Goal: Transaction & Acquisition: Purchase product/service

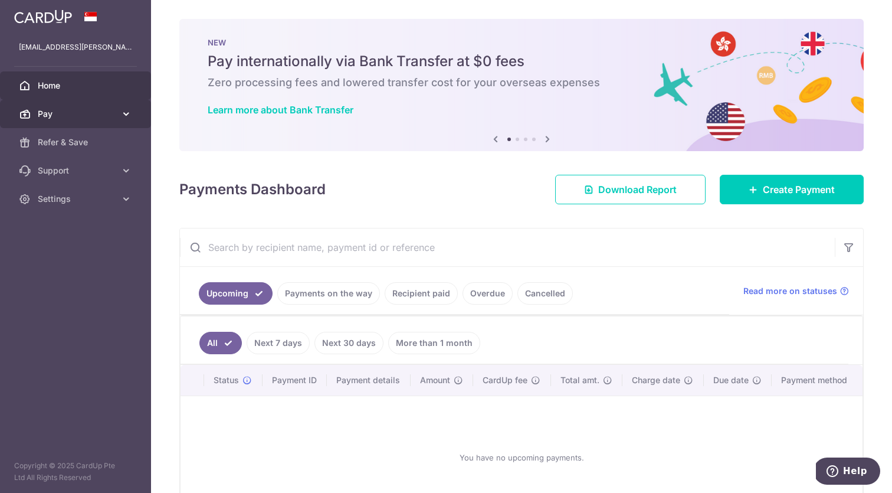
click at [93, 111] on span "Pay" at bounding box center [77, 114] width 78 height 12
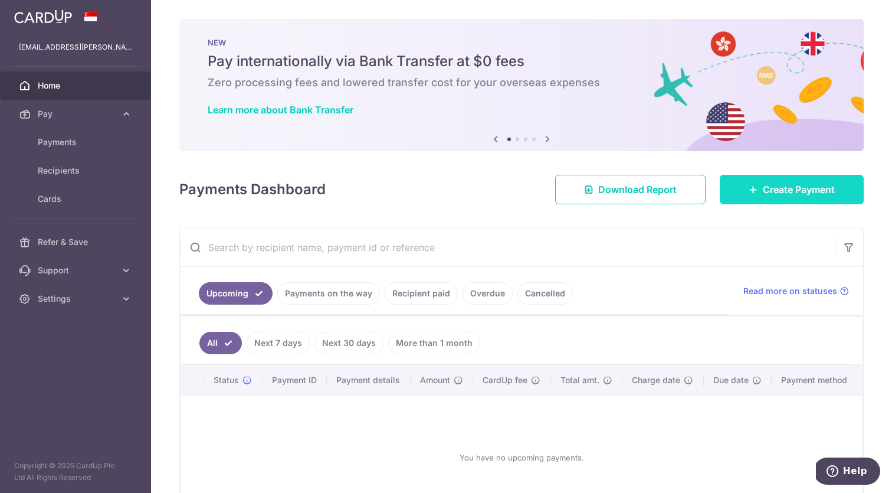
click at [830, 186] on span "Create Payment" at bounding box center [799, 189] width 72 height 14
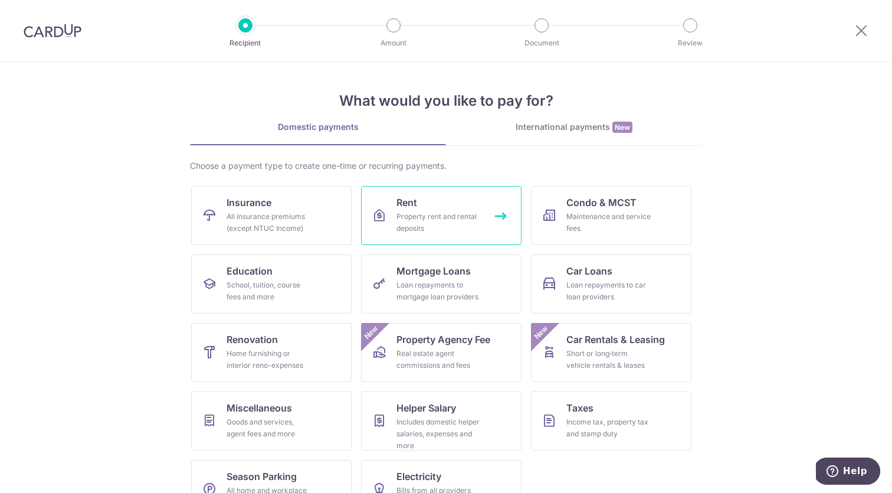
click at [437, 230] on div "Property rent and rental deposits" at bounding box center [439, 223] width 85 height 24
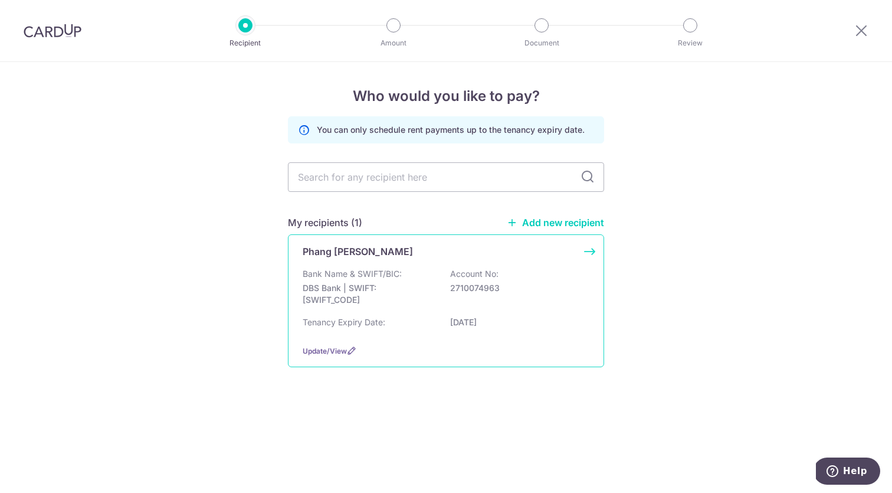
click at [451, 295] on div "Bank Name & SWIFT/BIC: DBS Bank | SWIFT: [SWIFT_CODE] Account No: 2710074963" at bounding box center [446, 290] width 287 height 44
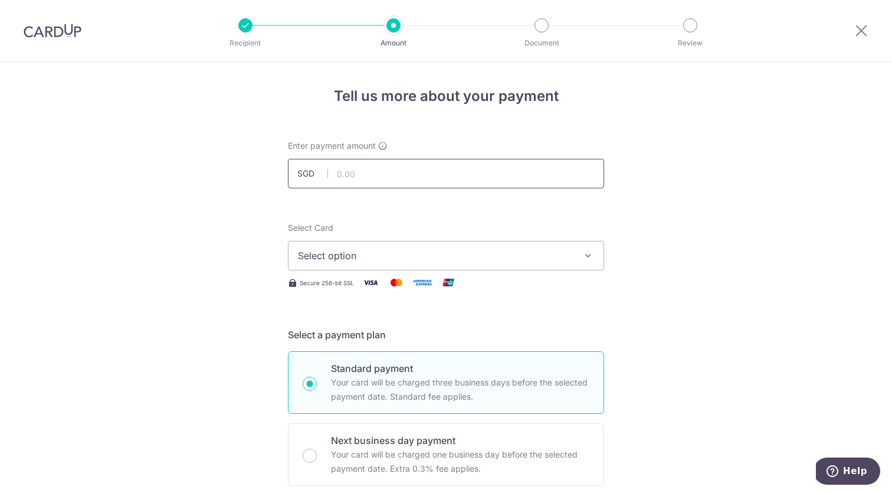
click at [417, 179] on input "text" at bounding box center [446, 174] width 316 height 30
type input "4,400.00"
click at [362, 260] on span "Select option" at bounding box center [435, 255] width 275 height 14
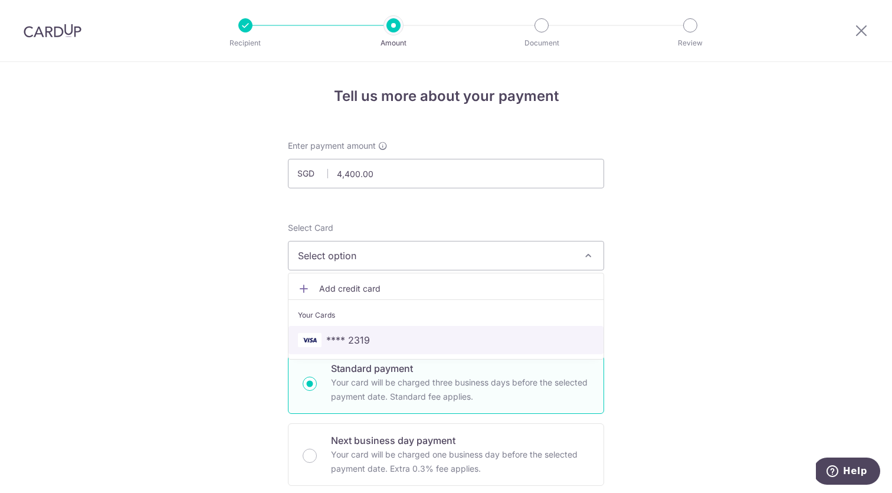
click at [359, 331] on link "**** 2319" at bounding box center [446, 340] width 315 height 28
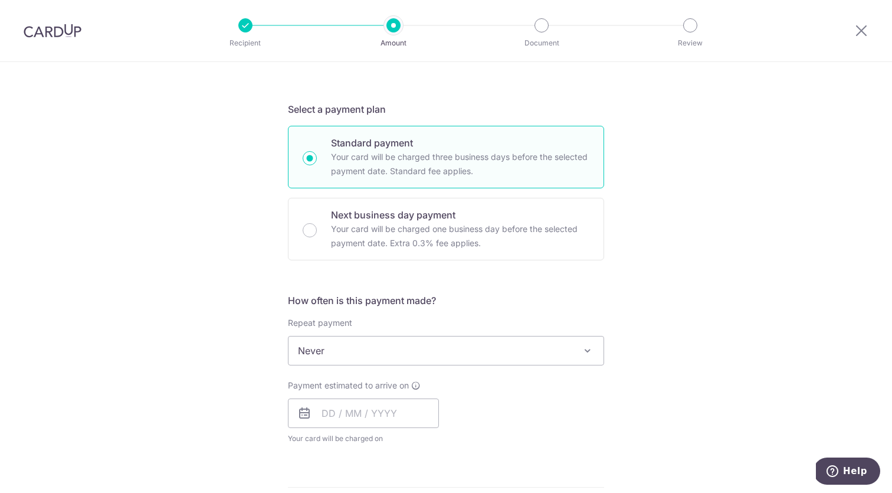
scroll to position [273, 0]
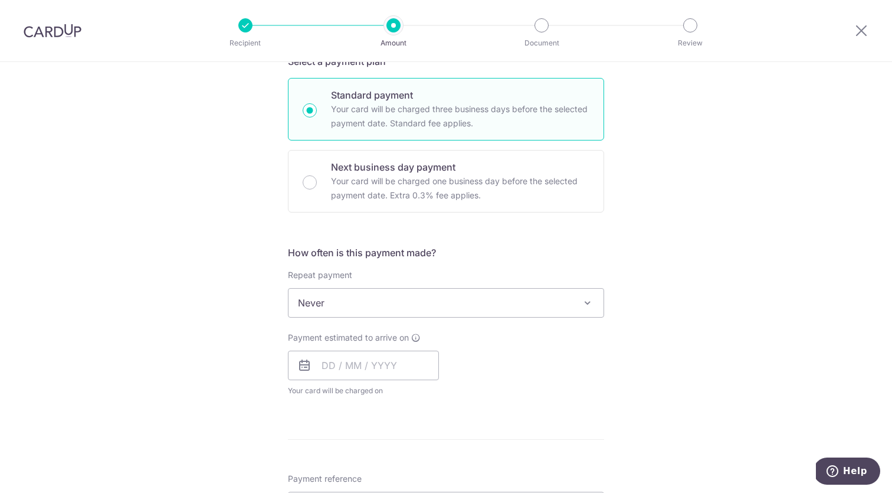
click at [440, 307] on span "Never" at bounding box center [446, 303] width 315 height 28
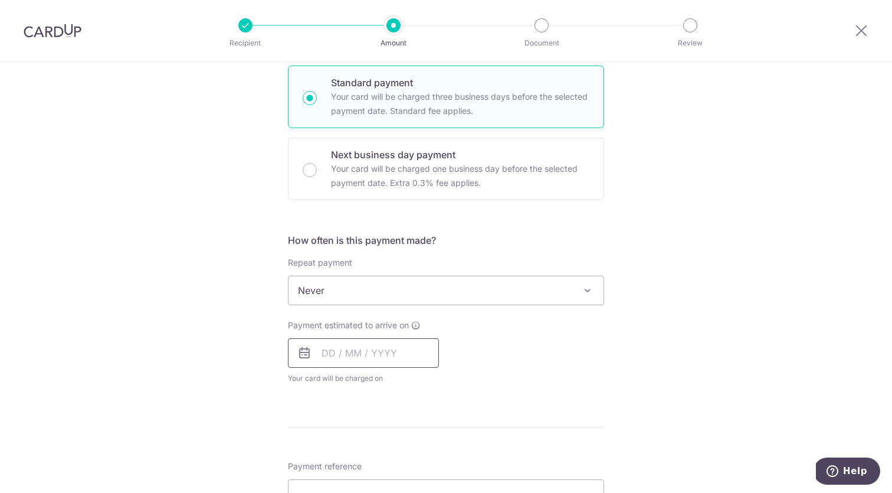
click at [397, 353] on input "text" at bounding box center [363, 353] width 151 height 30
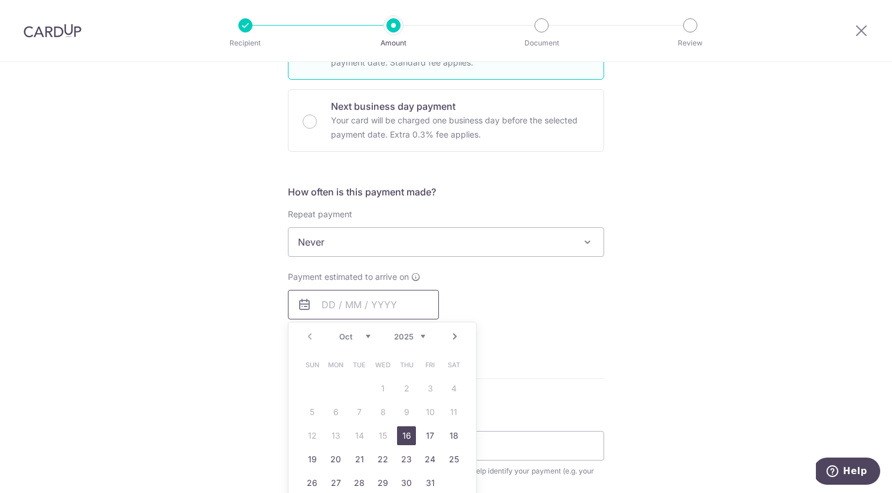
scroll to position [336, 0]
click at [407, 430] on link "16" at bounding box center [406, 433] width 19 height 19
type input "16/10/2025"
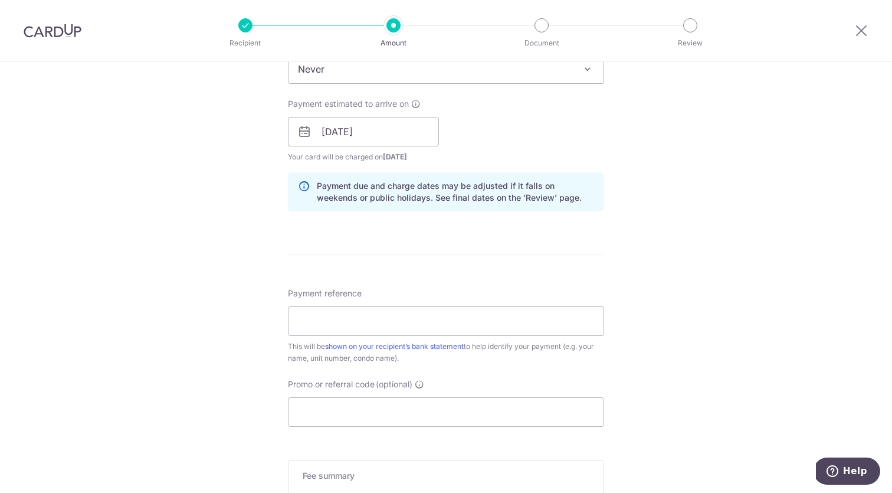
scroll to position [504, 0]
click at [401, 313] on input "Payment reference" at bounding box center [446, 324] width 316 height 30
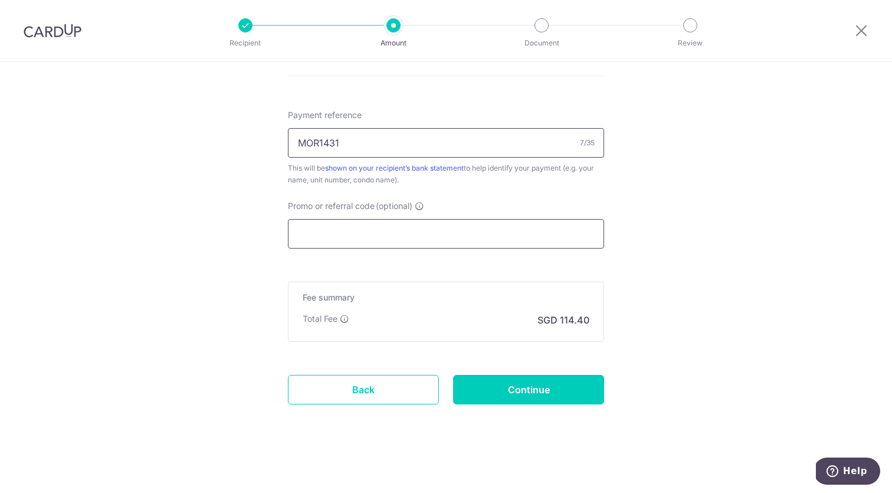
scroll to position [685, 0]
type input "MOR1431"
click at [431, 231] on input "Promo or referral code (optional)" at bounding box center [446, 234] width 316 height 30
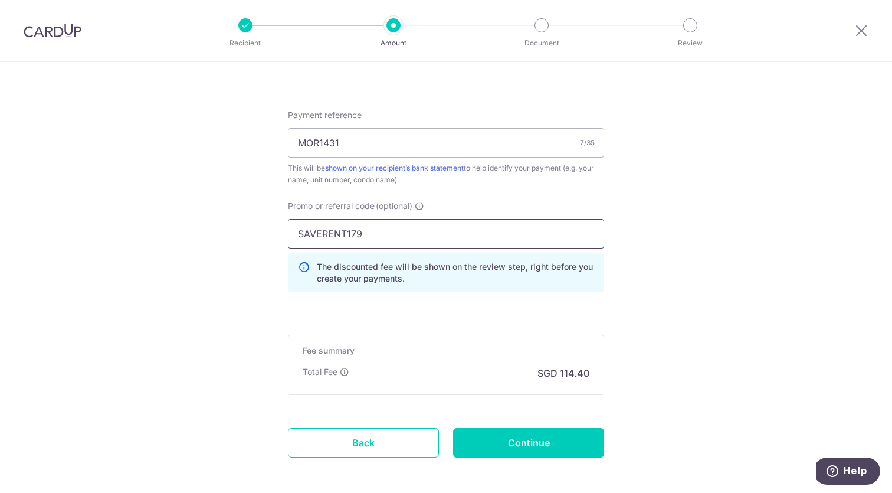
type input "SAVERENT179"
click at [518, 295] on div "Promo or referral code (optional) SAVERENT179 The discounted fee will be shown …" at bounding box center [446, 250] width 330 height 101
click at [569, 441] on input "Continue" at bounding box center [528, 443] width 151 height 30
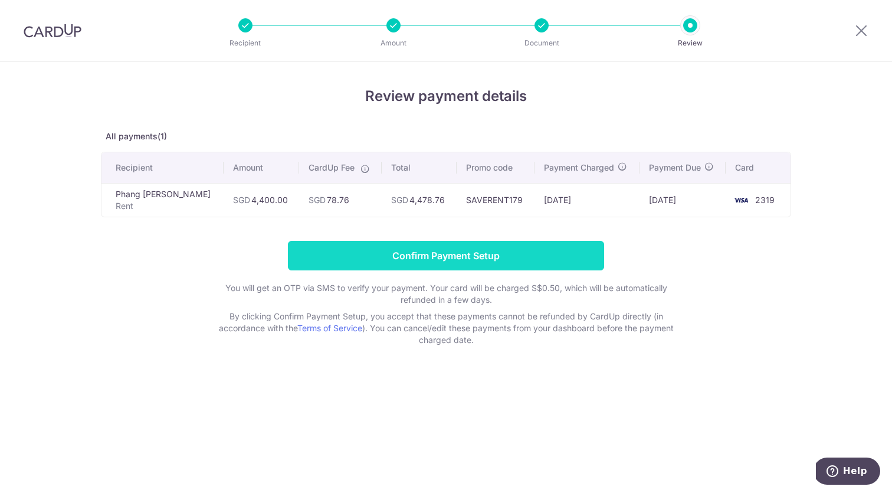
click at [548, 258] on input "Confirm Payment Setup" at bounding box center [446, 256] width 316 height 30
